Goal: Go to known website

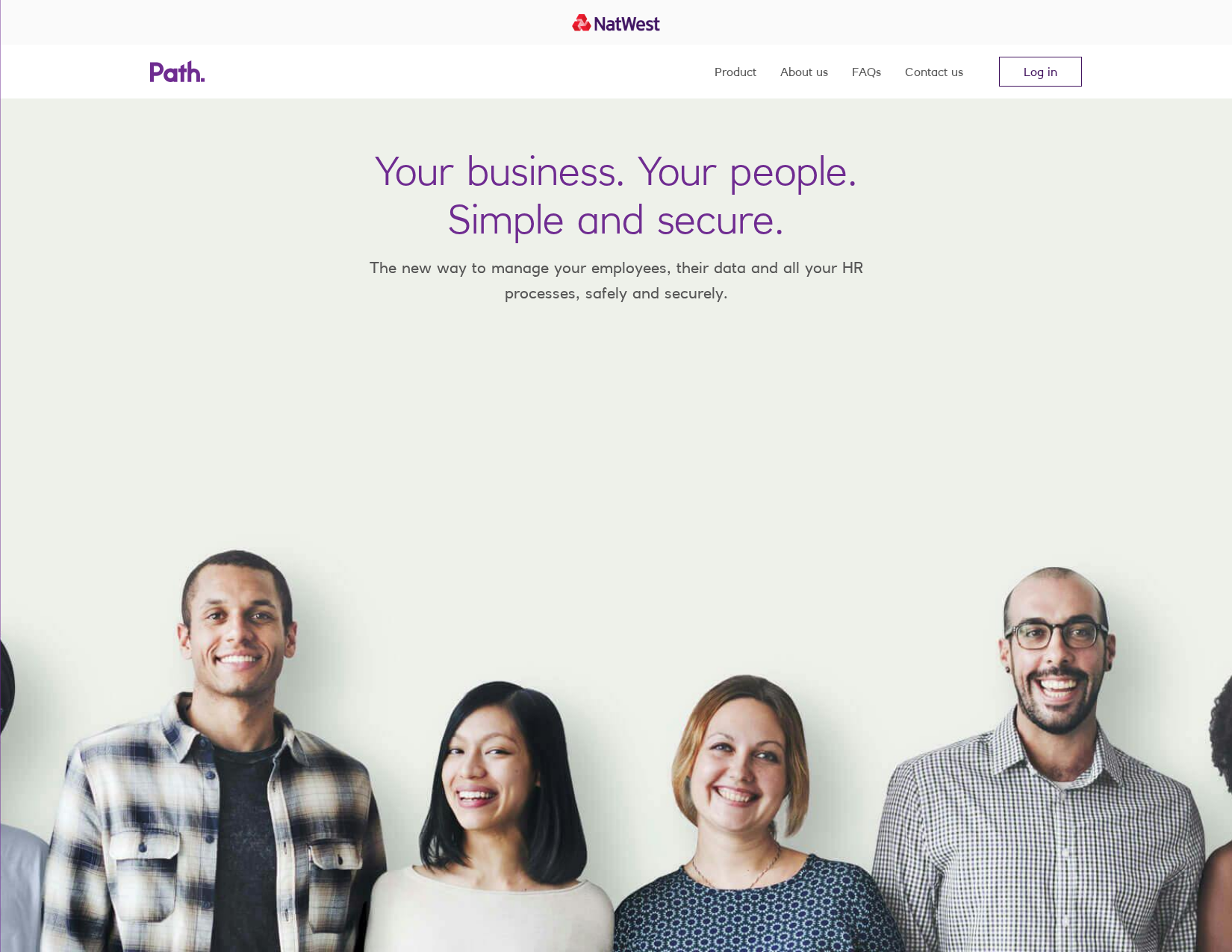
click at [1045, 76] on link "Log in" at bounding box center [1039, 71] width 83 height 30
